Goal: Transaction & Acquisition: Purchase product/service

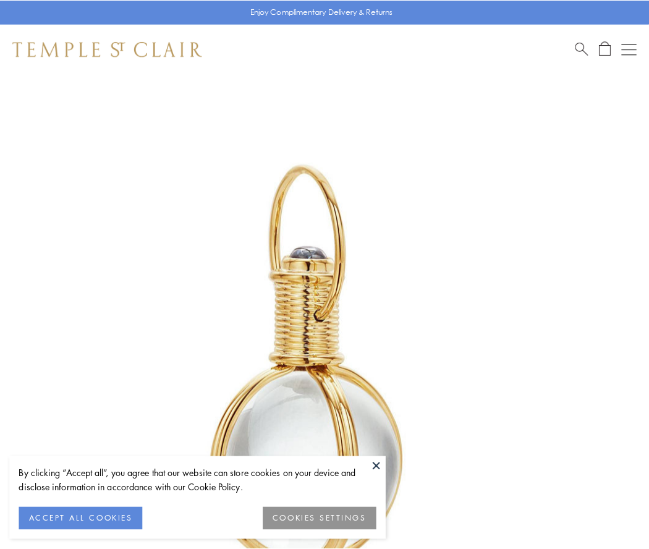
scroll to position [323, 0]
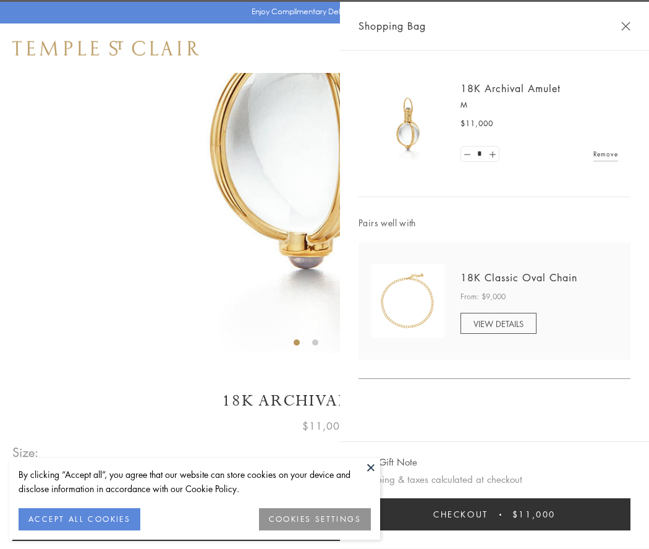
click at [495, 514] on button "Checkout $11,000" at bounding box center [495, 514] width 272 height 32
